Goal: Information Seeking & Learning: Find specific page/section

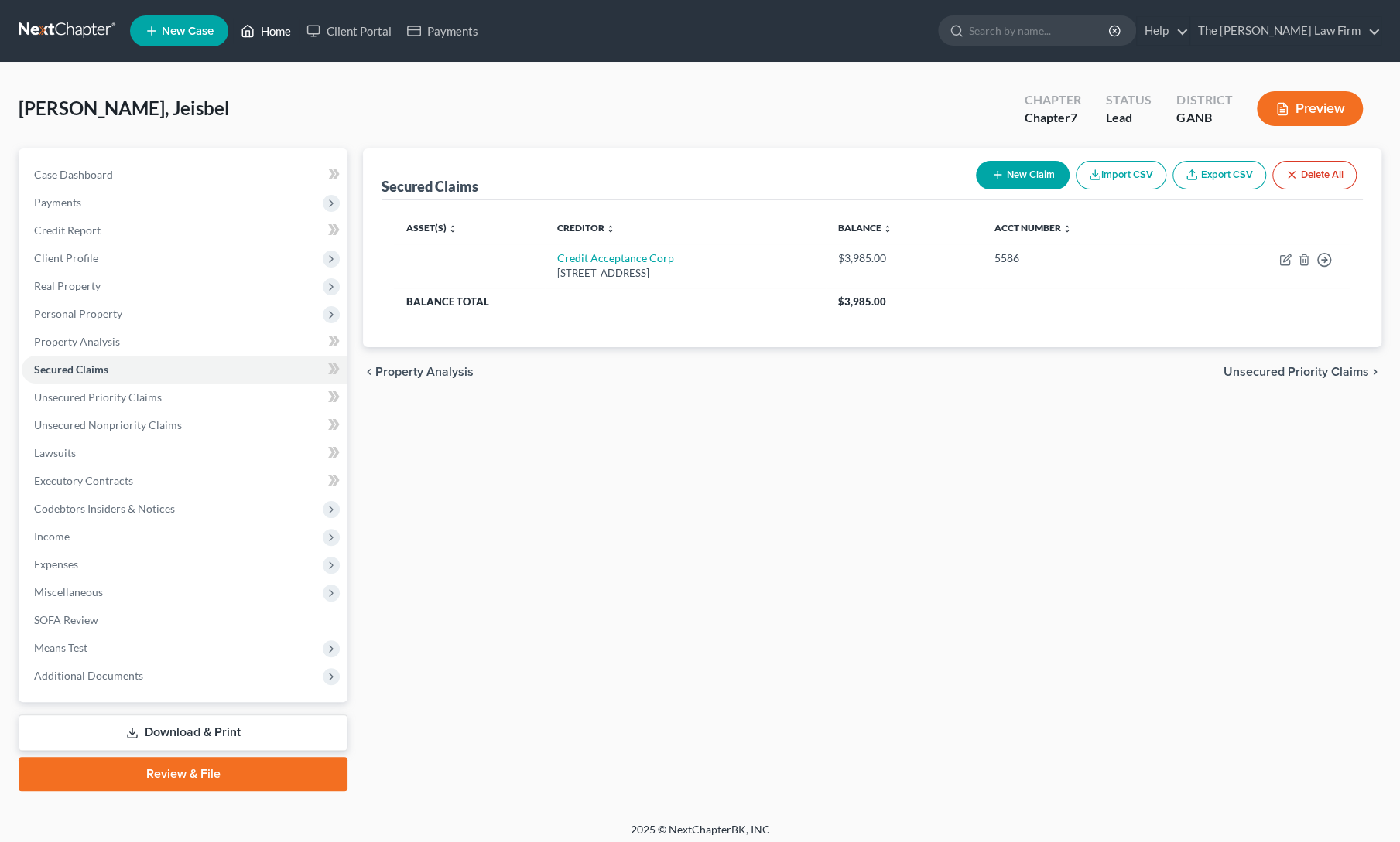
drag, startPoint x: 0, startPoint y: 0, endPoint x: 265, endPoint y: 36, distance: 267.4
click at [265, 36] on link "Home" at bounding box center [265, 30] width 66 height 28
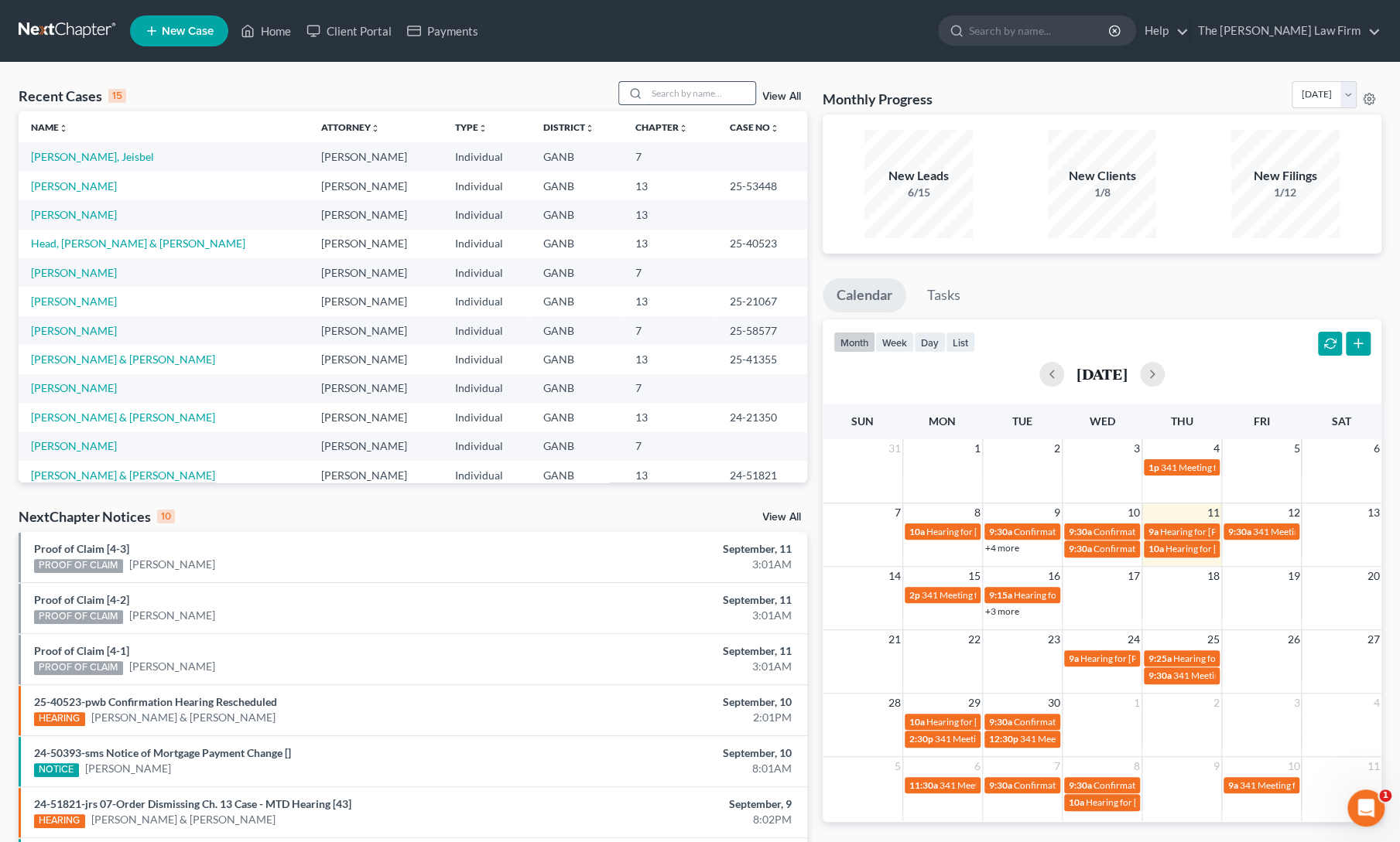
click at [695, 86] on input "search" at bounding box center [701, 93] width 109 height 23
type input "[PERSON_NAME]"
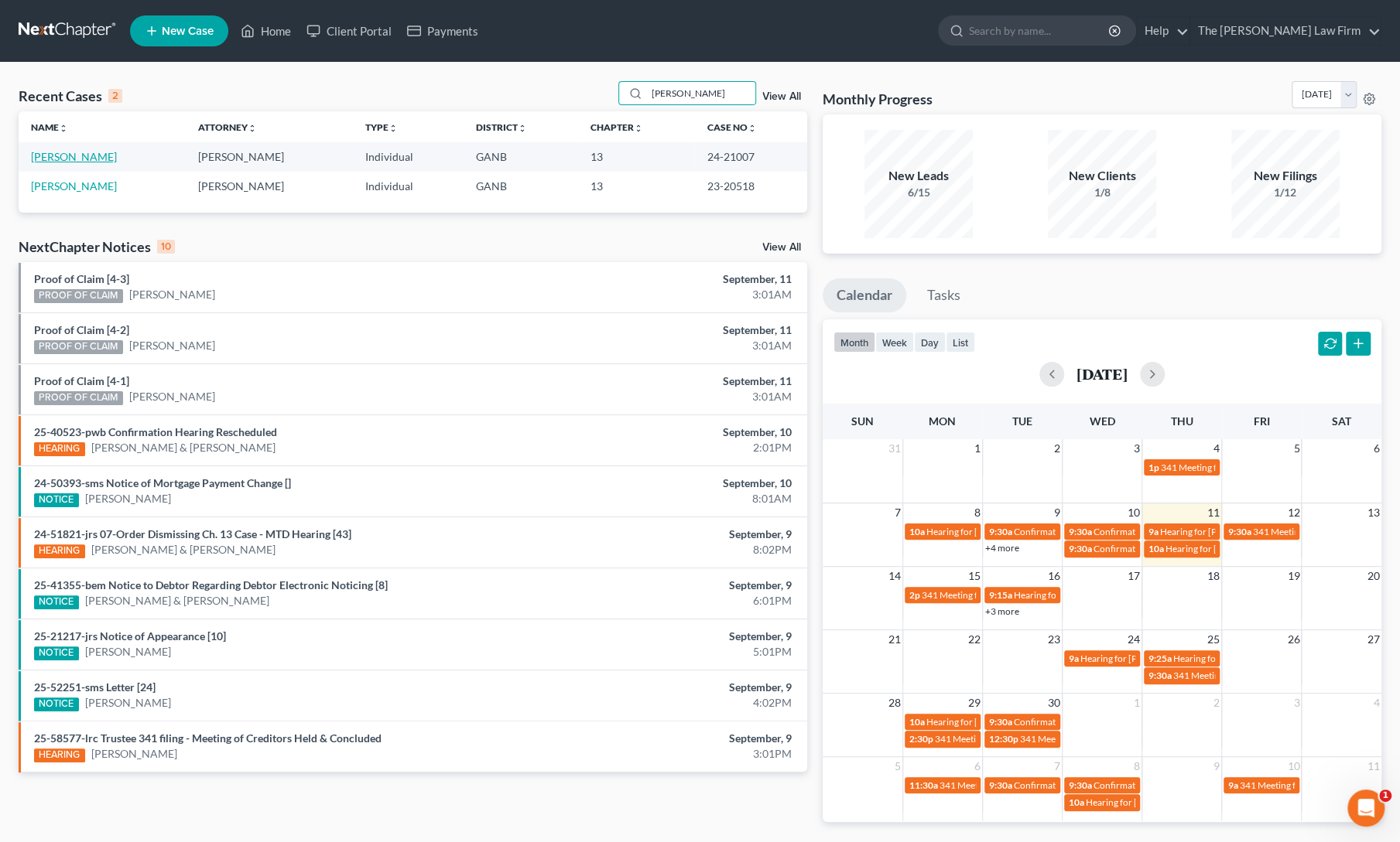
click at [73, 160] on link "[PERSON_NAME]" at bounding box center [73, 156] width 86 height 13
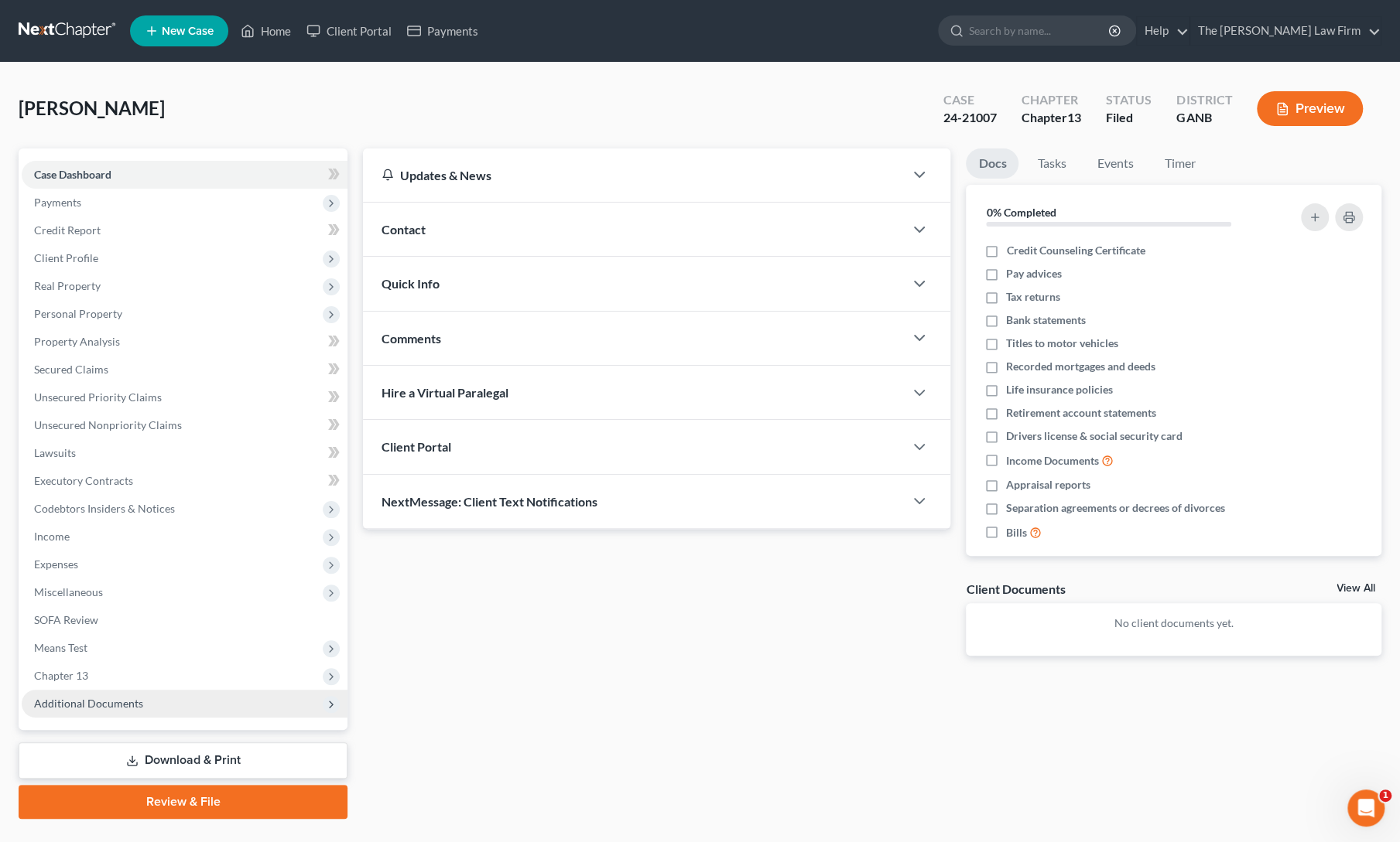
click at [77, 698] on span "Additional Documents" at bounding box center [89, 703] width 109 height 13
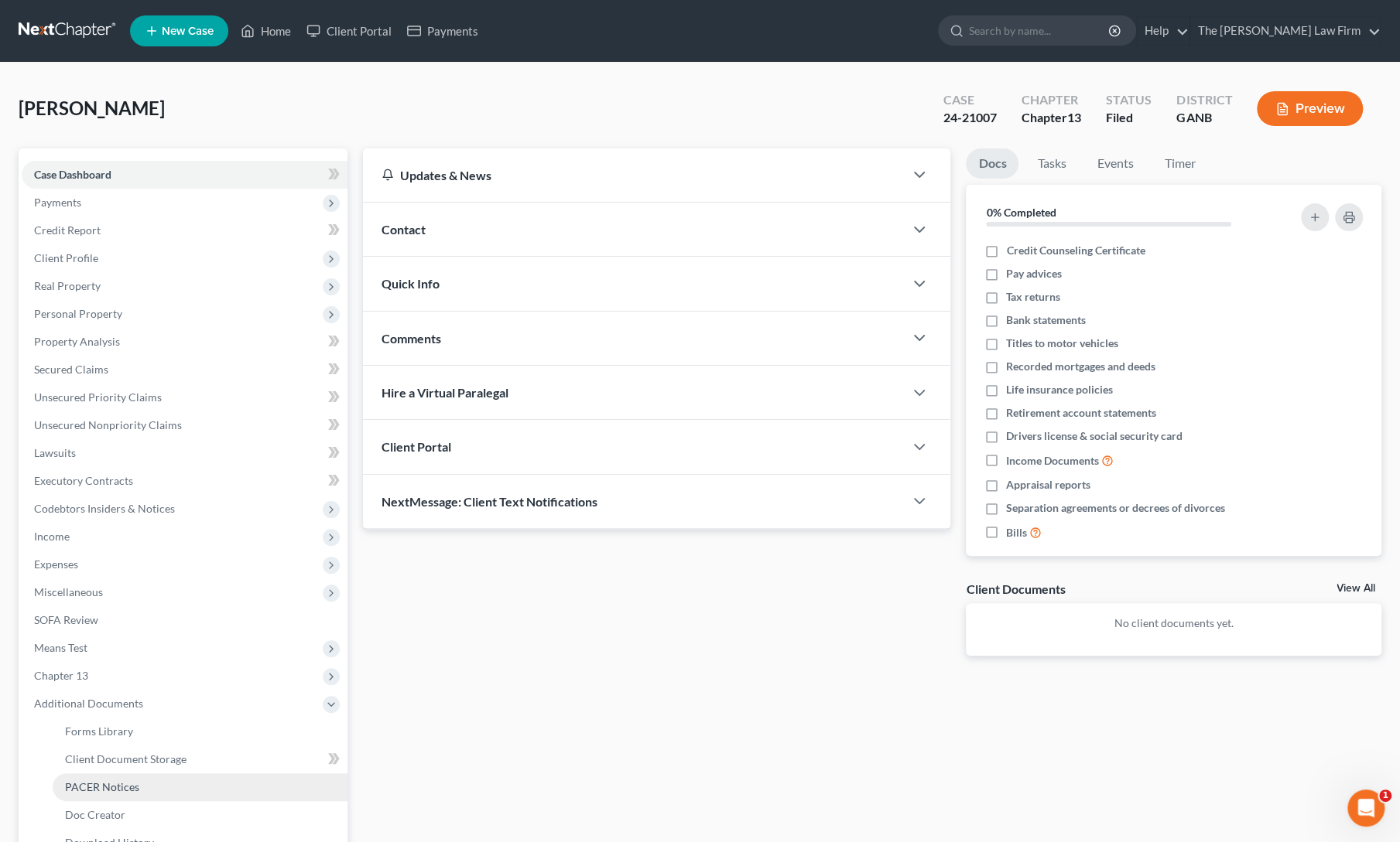
click at [88, 785] on span "PACER Notices" at bounding box center [102, 787] width 74 height 13
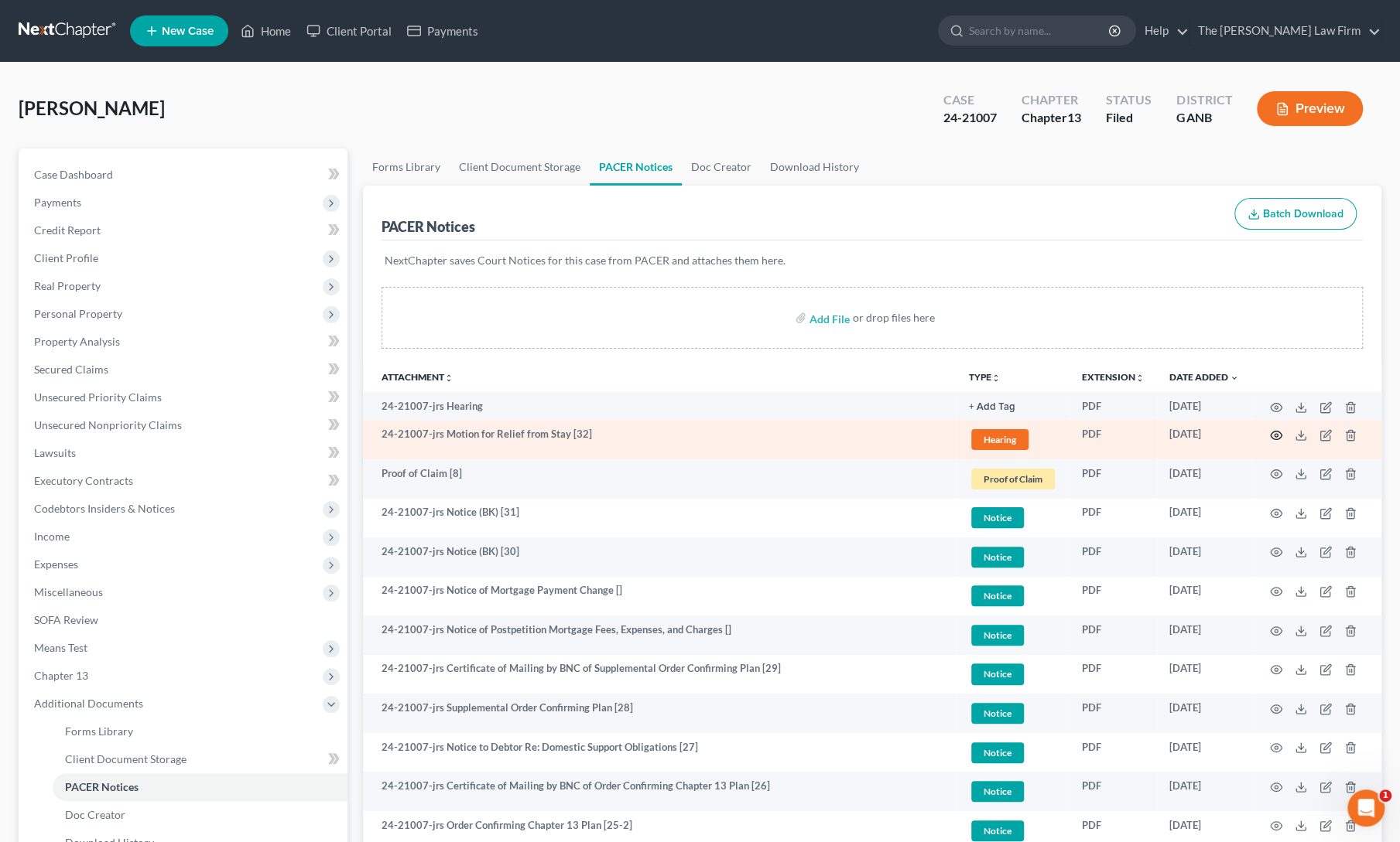
click at [1273, 433] on icon "button" at bounding box center [1275, 435] width 12 height 12
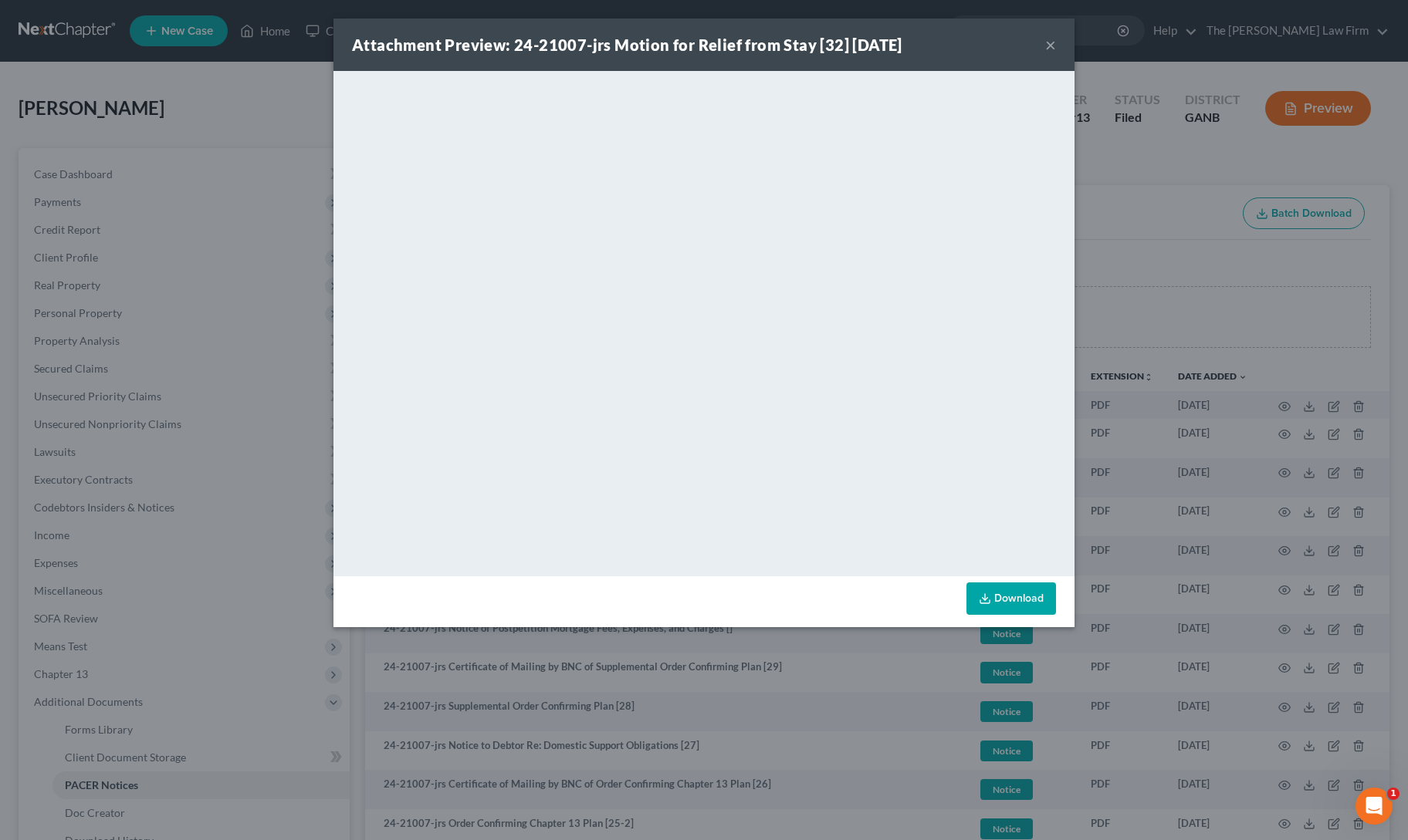
click at [711, 39] on strong "Attachment Preview: 24-21007-jrs Motion for Relief from Stay [32] [DATE]" at bounding box center [627, 44] width 550 height 18
click at [1051, 45] on button "×" at bounding box center [1050, 44] width 10 height 18
